Goal: Task Accomplishment & Management: Complete application form

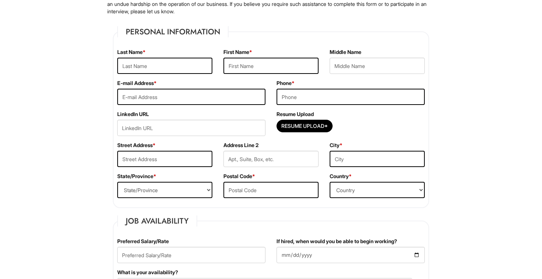
scroll to position [93, 0]
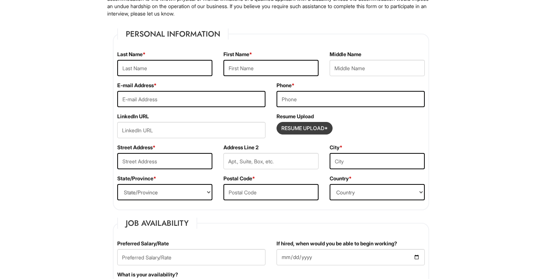
click at [319, 127] on input "Resume Upload*" at bounding box center [304, 128] width 55 height 12
type input "C:\fakepath\[PERSON_NAME] Resume 2 pdf.pdf"
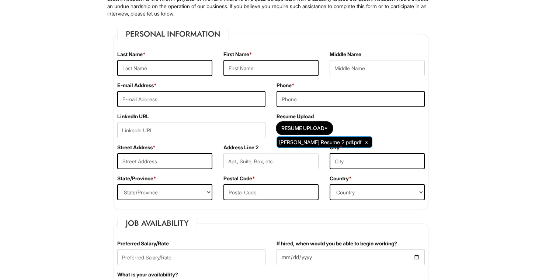
click at [316, 146] on div "Address Line 2" at bounding box center [271, 159] width 106 height 31
click at [314, 144] on div "Address Line 2" at bounding box center [271, 159] width 106 height 31
click at [201, 71] on input "text" at bounding box center [164, 68] width 95 height 16
type input "[PERSON_NAME]"
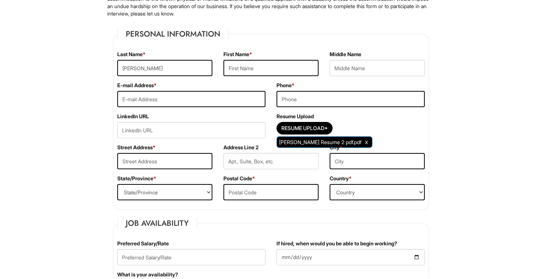
type input "[EMAIL_ADDRESS][DOMAIN_NAME]"
type input "5626427813"
type input "[STREET_ADDRESS]"
type input "[GEOGRAPHIC_DATA]"
select select "CA"
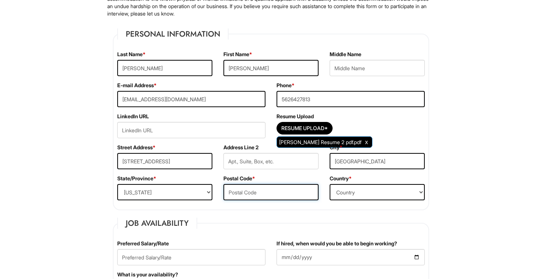
type input "90810"
select select "[GEOGRAPHIC_DATA]"
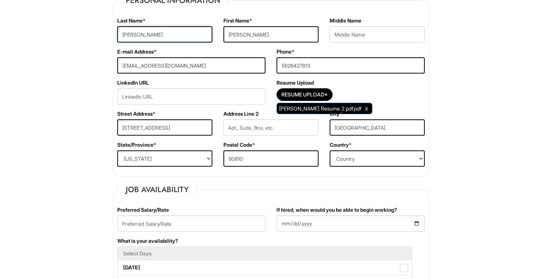
scroll to position [128, 0]
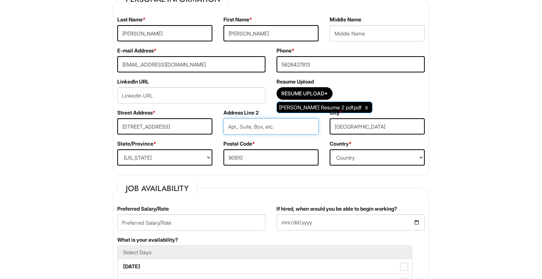
click at [242, 124] on input "text" at bounding box center [271, 126] width 95 height 16
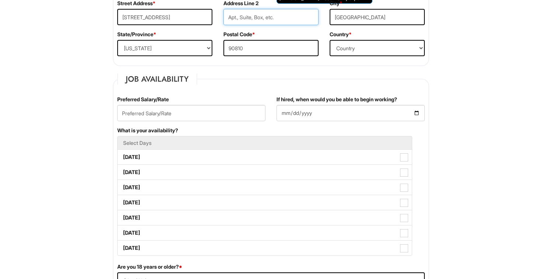
scroll to position [246, 0]
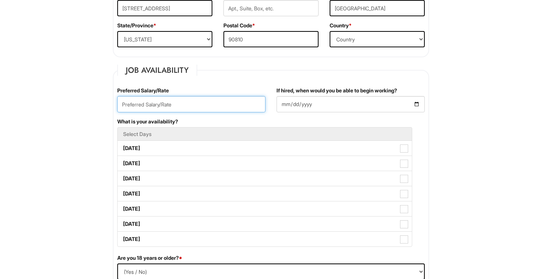
click at [205, 102] on input "text" at bounding box center [191, 104] width 148 height 16
type input "30000"
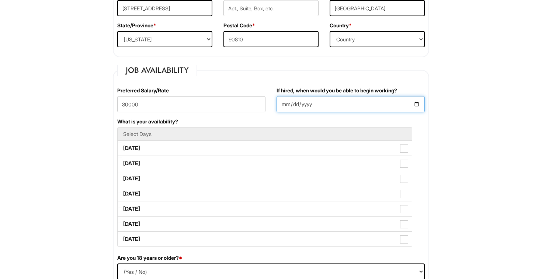
click at [284, 105] on input "If hired, when would you be able to begin working?" at bounding box center [351, 104] width 148 height 16
type input "0022-08-27"
type input "222025-08-27"
type input "[DATE]"
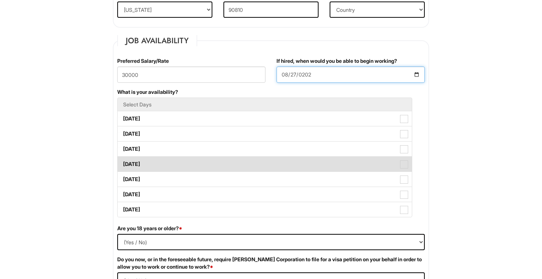
scroll to position [280, 0]
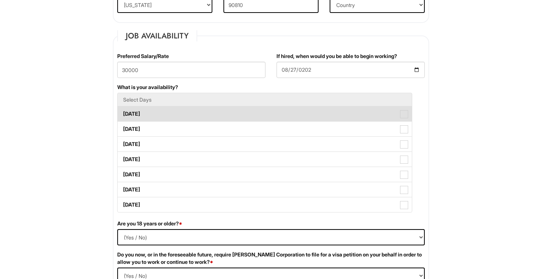
click at [400, 116] on span at bounding box center [404, 114] width 8 height 8
click at [122, 113] on Available_Monday "[DATE]" at bounding box center [120, 110] width 5 height 5
checkbox Available_Monday "true"
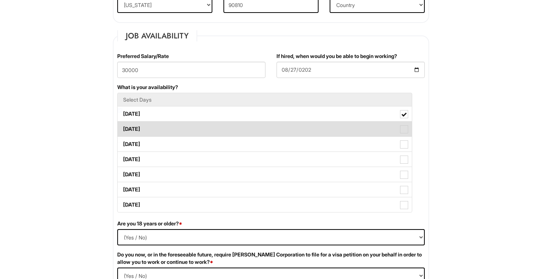
click at [405, 127] on span at bounding box center [404, 129] width 8 height 8
click at [122, 127] on Available_Tuesday "[DATE]" at bounding box center [120, 125] width 5 height 5
checkbox Available_Tuesday "true"
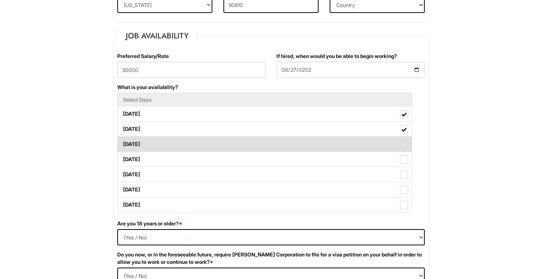
click at [401, 138] on label "[DATE]" at bounding box center [265, 144] width 294 height 15
click at [122, 138] on Available_Wednesday "[DATE]" at bounding box center [120, 140] width 5 height 5
checkbox Available_Wednesday "true"
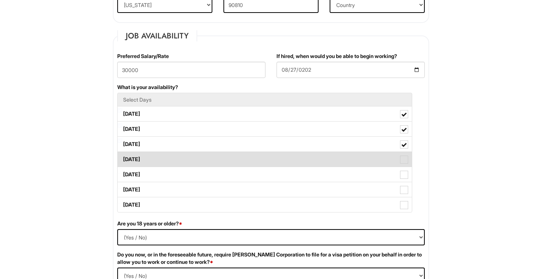
click at [403, 158] on span at bounding box center [404, 159] width 8 height 8
click at [122, 158] on Available_Thursday "[DATE]" at bounding box center [120, 155] width 5 height 5
checkbox Available_Thursday "true"
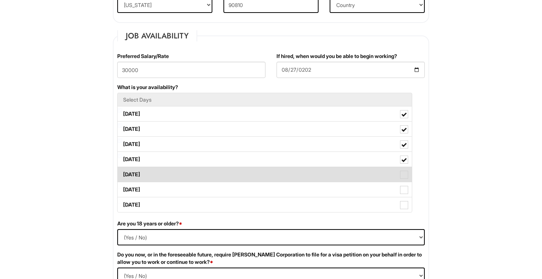
click at [401, 177] on span at bounding box center [404, 174] width 8 height 8
click at [122, 173] on Available_Friday "[DATE]" at bounding box center [120, 170] width 5 height 5
checkbox Available_Friday "true"
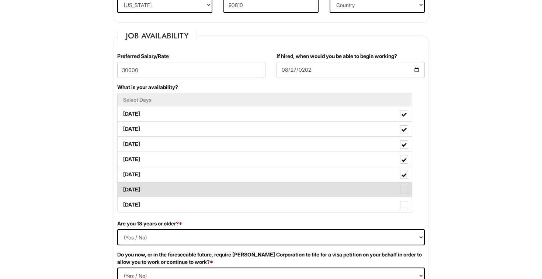
click at [404, 195] on label "[DATE]" at bounding box center [265, 189] width 294 height 15
click at [122, 188] on Available_Saturday "[DATE]" at bounding box center [120, 185] width 5 height 5
checkbox Available_Saturday "true"
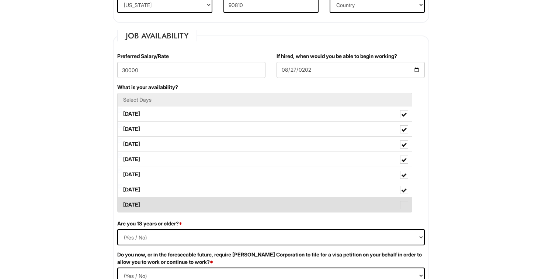
click at [404, 205] on span at bounding box center [404, 205] width 8 height 8
click at [122, 203] on Available_Sunday "[DATE]" at bounding box center [120, 200] width 5 height 5
checkbox Available_Sunday "true"
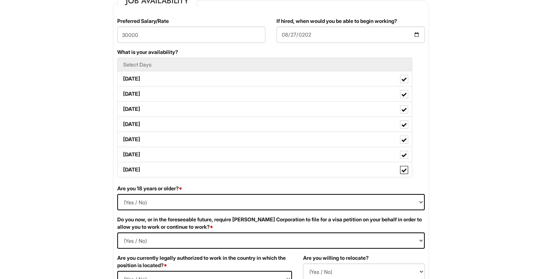
scroll to position [324, 0]
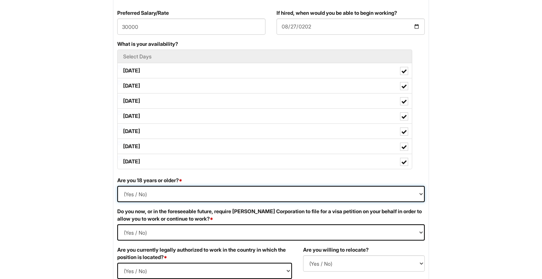
click at [128, 194] on select "(Yes / No) Yes No" at bounding box center [271, 194] width 308 height 16
select select "Yes"
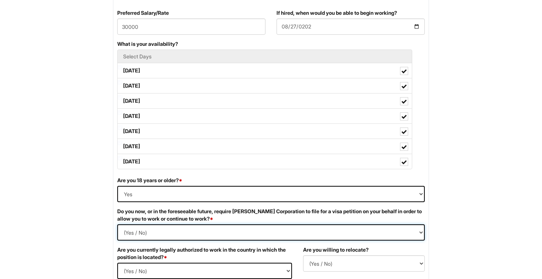
click at [132, 231] on Required "(Yes / No) Yes No" at bounding box center [271, 232] width 308 height 16
select Required "Yes"
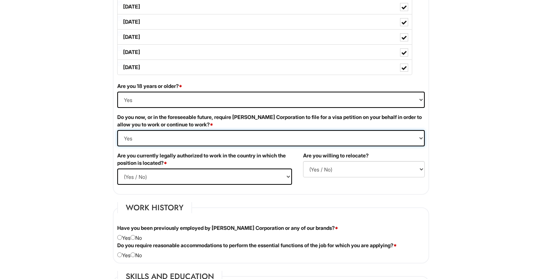
scroll to position [419, 0]
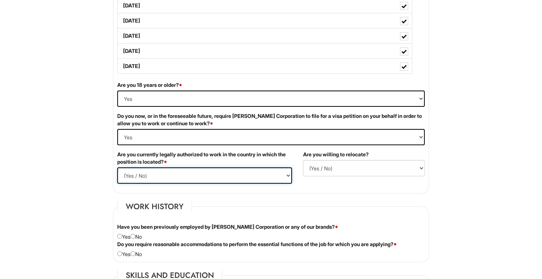
click at [168, 174] on select "(Yes / No) Yes No" at bounding box center [204, 175] width 175 height 16
select select "Yes"
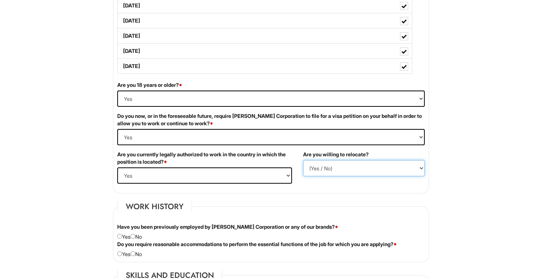
click at [316, 165] on select "(Yes / No) No Yes" at bounding box center [364, 168] width 122 height 16
click at [312, 169] on select "(Yes / No) No Yes" at bounding box center [364, 168] width 122 height 16
select select "N"
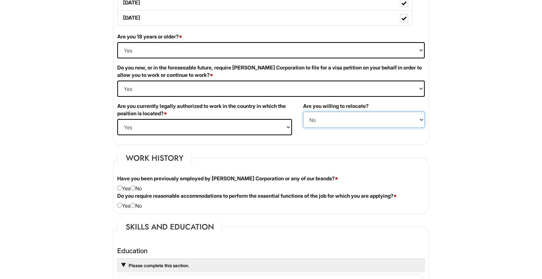
scroll to position [479, 0]
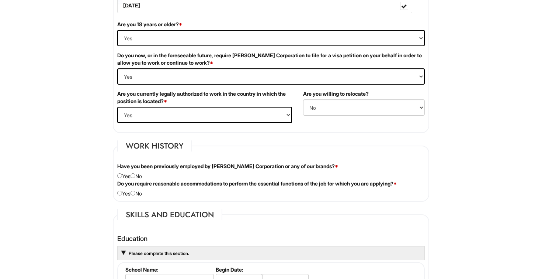
click at [138, 180] on label "Do you require reasonable accommodations to perform the essential functions of …" at bounding box center [257, 183] width 280 height 7
click at [142, 191] on div "Do you require reasonable accommodations to perform the essential functions of …" at bounding box center [271, 188] width 319 height 17
click at [139, 171] on div "Have you been previously employed by [PERSON_NAME] Corporation or any of our br…" at bounding box center [271, 170] width 319 height 17
click at [135, 176] on input "radio" at bounding box center [133, 175] width 5 height 5
radio input "true"
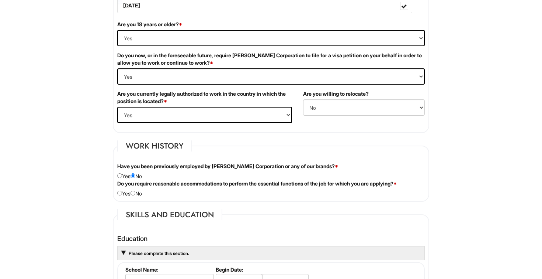
click at [134, 193] on div "Do you require reasonable accommodations to perform the essential functions of …" at bounding box center [271, 188] width 319 height 17
click at [135, 194] on input "radio" at bounding box center [133, 192] width 5 height 5
radio input "true"
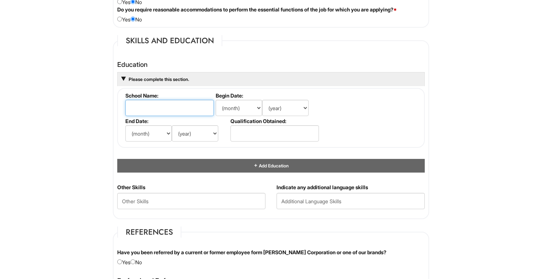
click at [152, 110] on input "text" at bounding box center [169, 108] width 89 height 16
type input "C"
type input "c"
type input "[GEOGRAPHIC_DATA]"
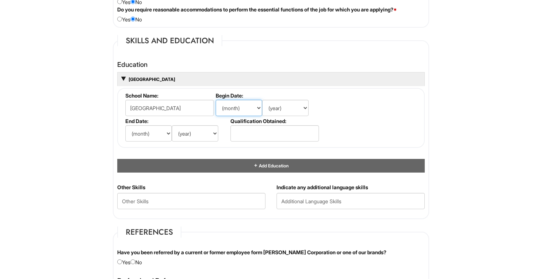
click at [236, 110] on select "(month) Jan Feb Mar Apr May Jun [DATE] Aug Sep Oct Nov Dec" at bounding box center [239, 108] width 46 height 16
select select "12"
click at [282, 109] on select "(year) 2029 2028 2027 2026 2025 2024 2023 2022 2021 2020 2019 2018 2017 2016 20…" at bounding box center [285, 108] width 46 height 16
click at [287, 112] on select "(year) 2029 2028 2027 2026 2025 2024 2023 2022 2021 2020 2019 2018 2017 2016 20…" at bounding box center [285, 108] width 46 height 16
select select "2020"
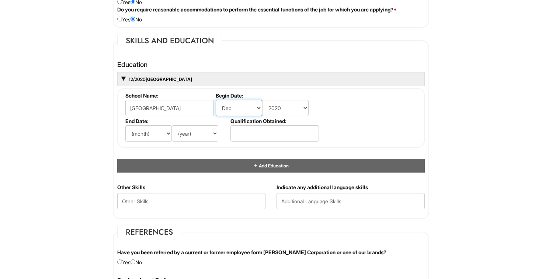
click at [235, 115] on select "(month) Jan Feb Mar Apr May Jun [DATE] Aug Sep Oct Nov Dec" at bounding box center [239, 108] width 46 height 16
select select "8"
click at [143, 131] on select "(month) Jan Feb Mar Apr May Jun [DATE] Aug Sep Oct Nov Dec" at bounding box center [148, 133] width 46 height 16
select select "12"
click at [193, 130] on select "(year) 2029 2028 2027 2026 2025 2024 2023 2022 2021 2020 2019 2018 2017 2016 20…" at bounding box center [195, 133] width 46 height 16
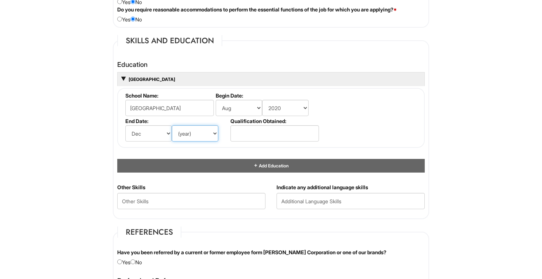
select select "2024"
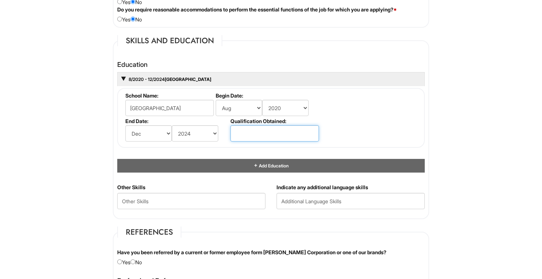
click at [253, 136] on input "text" at bounding box center [275, 133] width 89 height 16
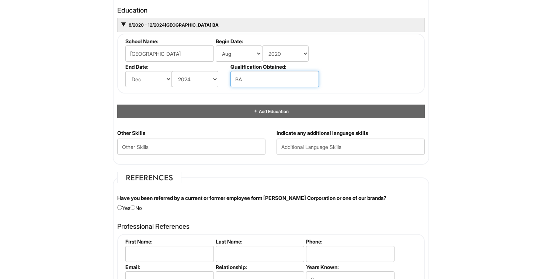
type input "BA"
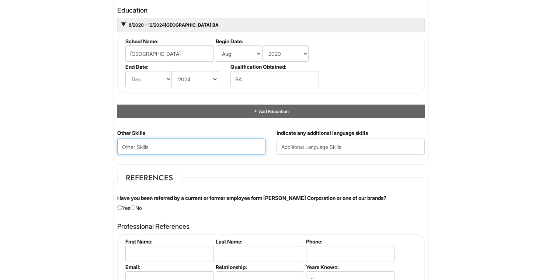
click at [198, 151] on Skills "text" at bounding box center [191, 146] width 148 height 16
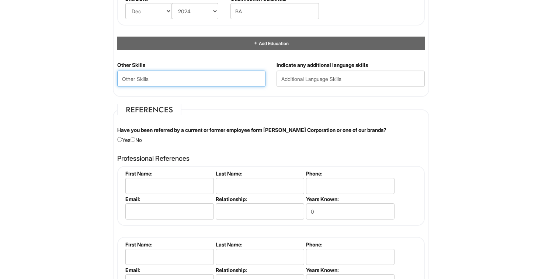
scroll to position [775, 0]
click at [193, 86] on Skills "text" at bounding box center [191, 78] width 148 height 16
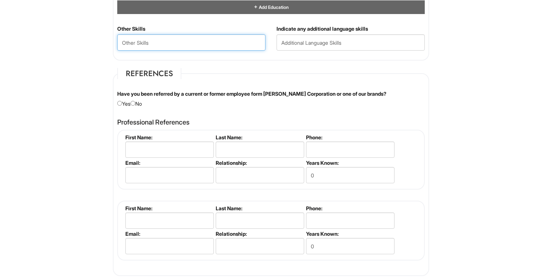
scroll to position [811, 0]
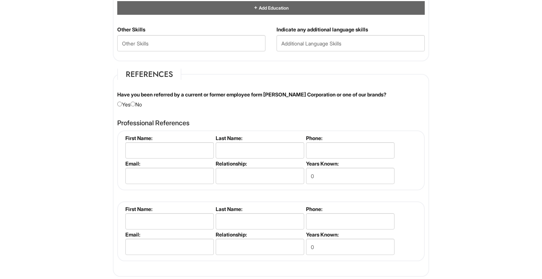
click at [137, 107] on div "Have you been referred by a current or former employee form [PERSON_NAME] Corpo…" at bounding box center [271, 99] width 319 height 17
click at [135, 104] on input "radio" at bounding box center [133, 103] width 5 height 5
radio input "true"
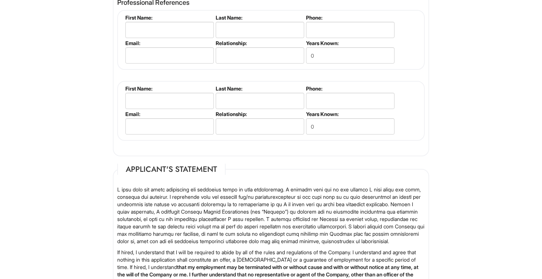
scroll to position [1192, 0]
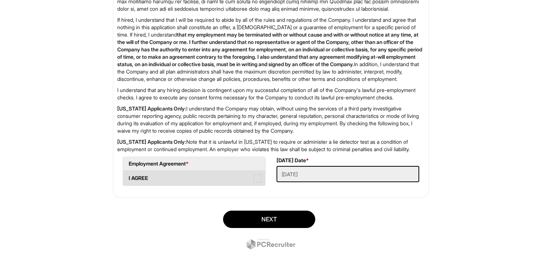
click at [259, 181] on span at bounding box center [257, 178] width 8 height 8
click at [128, 177] on AGREE "I AGREE" at bounding box center [125, 174] width 5 height 5
checkbox AGREE "true"
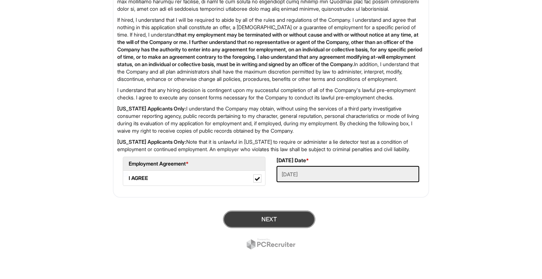
click at [274, 222] on button "Next" at bounding box center [269, 218] width 92 height 17
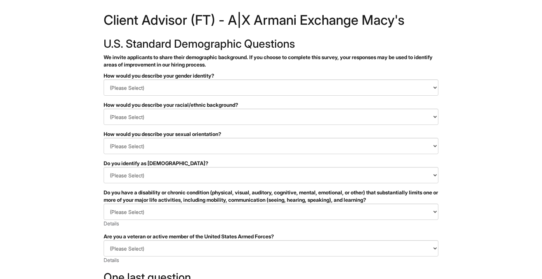
scroll to position [9, 0]
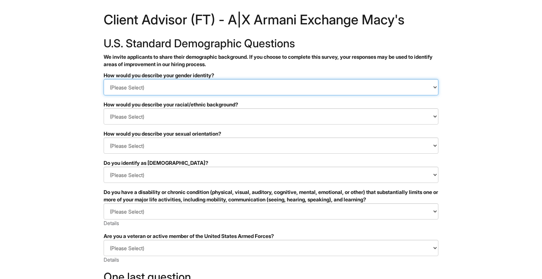
click at [263, 86] on select "(Please Select) Man Woman Non-binary I prefer to self-describe I don't wish to …" at bounding box center [271, 87] width 335 height 16
select select "Woman"
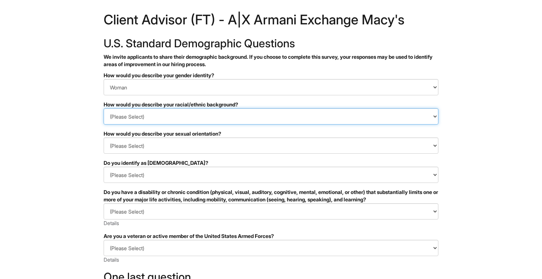
click at [173, 120] on select "(Please Select) Black or of African descent East Asian Hispanic, Latinx or of S…" at bounding box center [271, 116] width 335 height 16
select select "Hispanic, Latinx or of Spanish Origin"
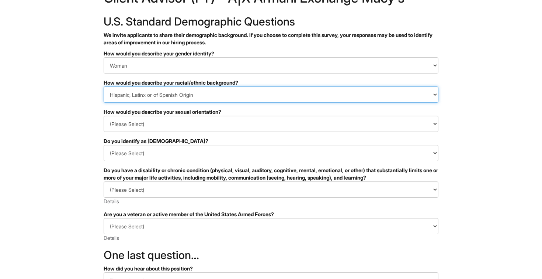
scroll to position [31, 0]
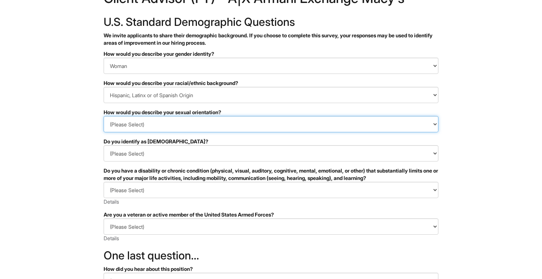
click at [138, 123] on select "(Please Select) Asexual Bisexual and/or pansexual Gay Heterosexual Lesbian Quee…" at bounding box center [271, 124] width 335 height 16
select select "Heterosexual"
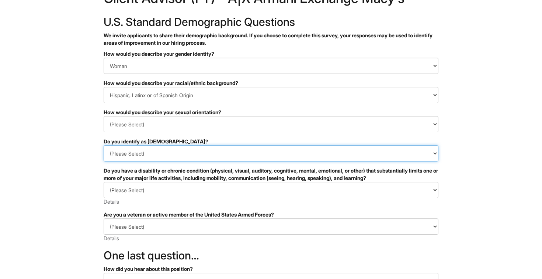
click at [141, 154] on select "(Please Select) Yes No I prefer to self-describe I don't wish to answer" at bounding box center [271, 153] width 335 height 16
select select "No"
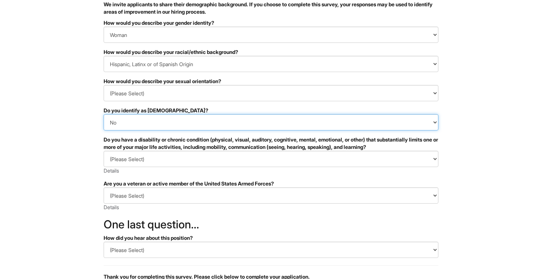
scroll to position [62, 0]
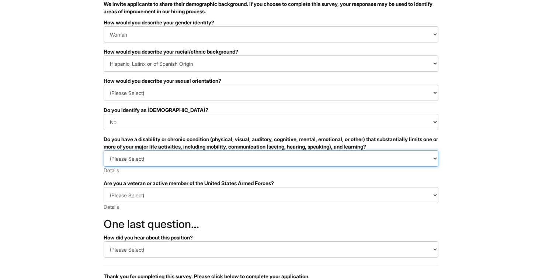
click at [129, 164] on select "(Please Select) YES, I HAVE A DISABILITY (or previously had a disability) NO, I…" at bounding box center [271, 158] width 335 height 16
select select "NO, I DON'T HAVE A DISABILITY"
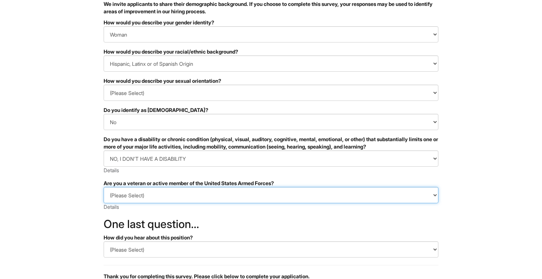
click at [119, 194] on select "(Please Select) I IDENTIFY AS ONE OR MORE OF THE CLASSIFICATIONS OF PROTECTED V…" at bounding box center [271, 195] width 335 height 16
select select "I AM NOT A PROTECTED VETERAN"
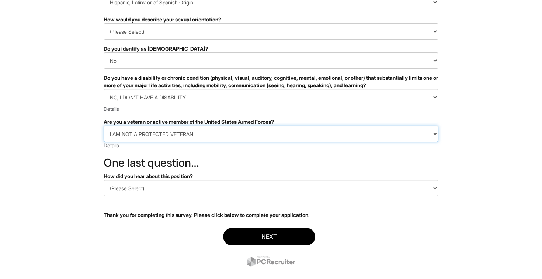
scroll to position [137, 0]
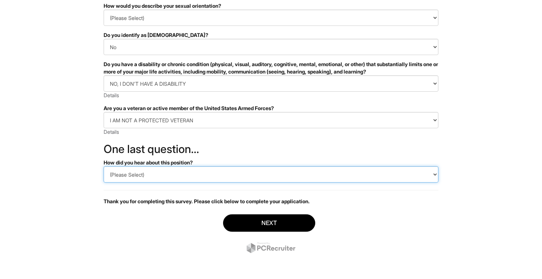
click at [138, 167] on select "(Please Select) CareerBuilder Indeed LinkedIn Monster Referral Other" at bounding box center [271, 174] width 335 height 16
click at [202, 169] on select "(Please Select) CareerBuilder Indeed LinkedIn Monster Referral Other" at bounding box center [271, 174] width 335 height 16
select select "Indeed"
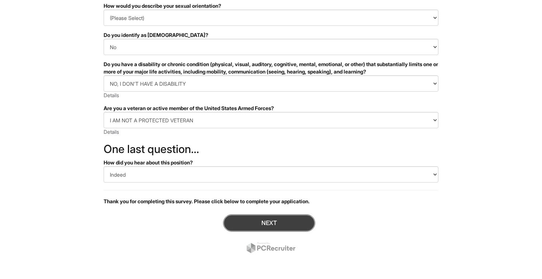
click at [243, 224] on button "Next" at bounding box center [269, 222] width 92 height 17
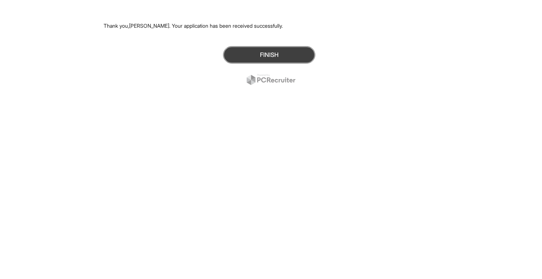
click at [285, 58] on button "Finish" at bounding box center [269, 54] width 92 height 17
